Goal: Navigation & Orientation: Find specific page/section

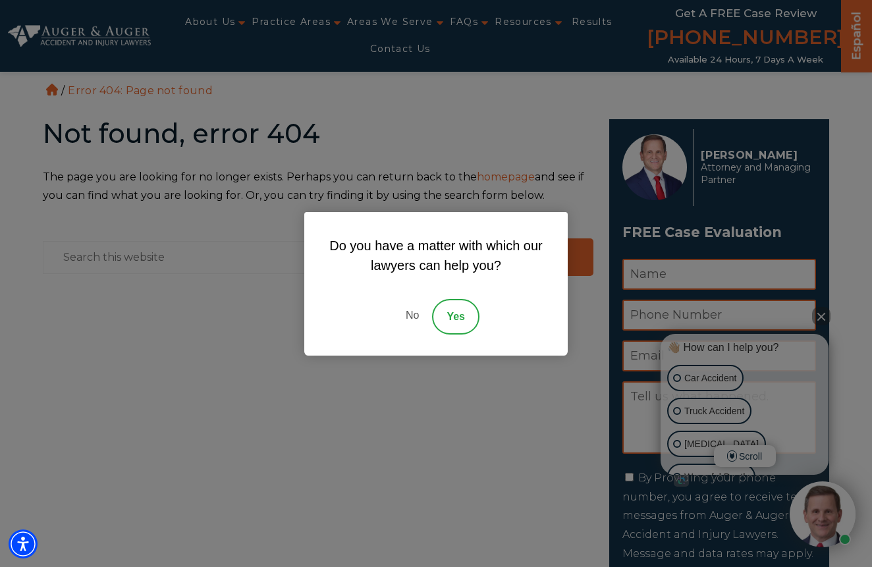
click at [309, 63] on div "Do you have a matter with which our lawyers can help you? No Yes" at bounding box center [436, 283] width 872 height 567
click at [418, 309] on link "No" at bounding box center [411, 317] width 39 height 36
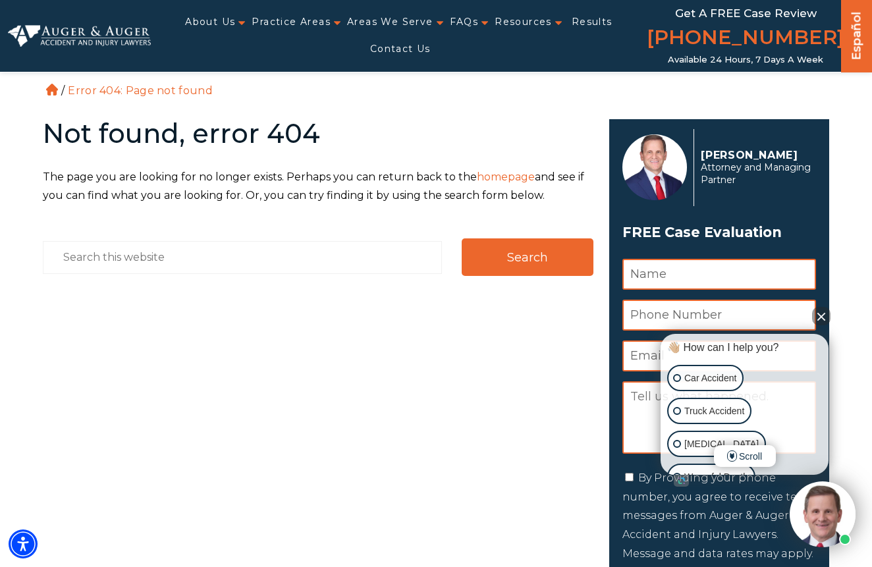
click at [122, 32] on img at bounding box center [79, 36] width 143 height 22
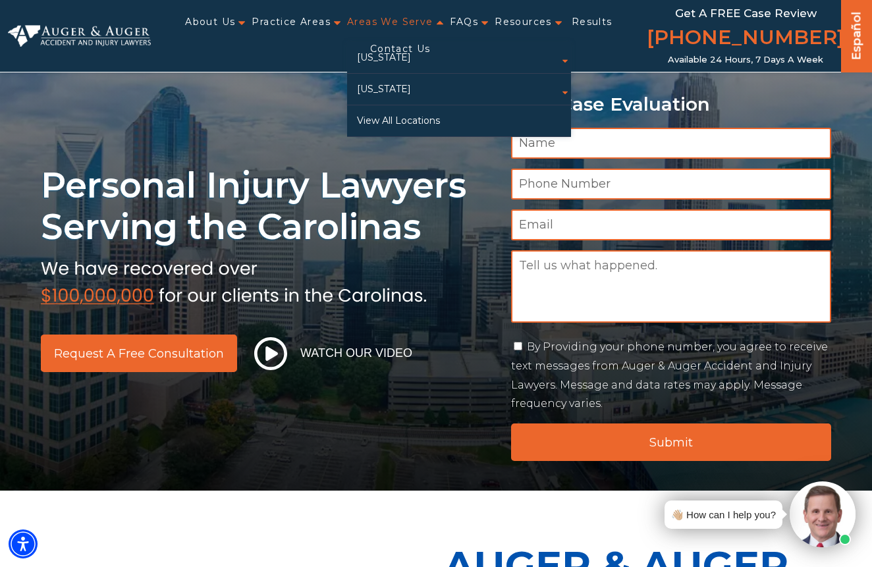
click at [402, 18] on link "Areas We Serve" at bounding box center [390, 22] width 86 height 27
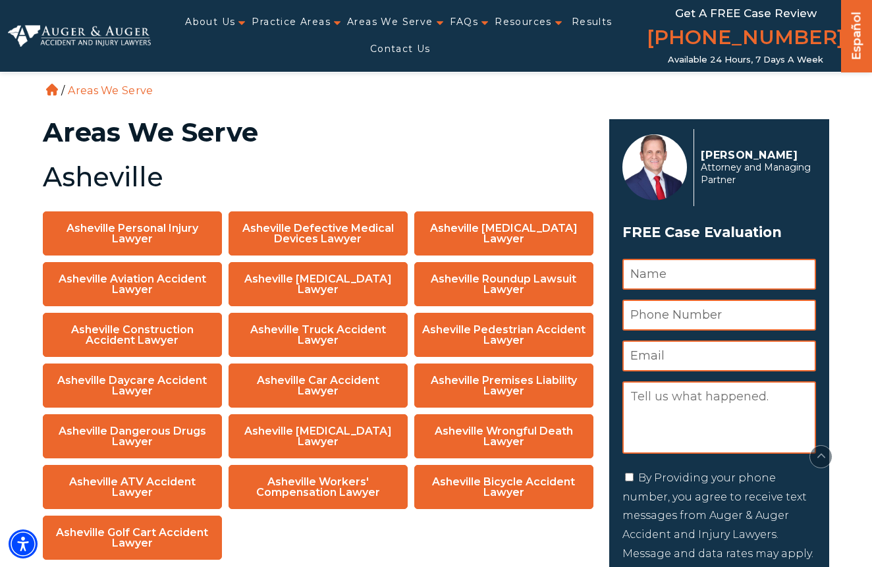
scroll to position [5128, 0]
